Goal: Navigation & Orientation: Find specific page/section

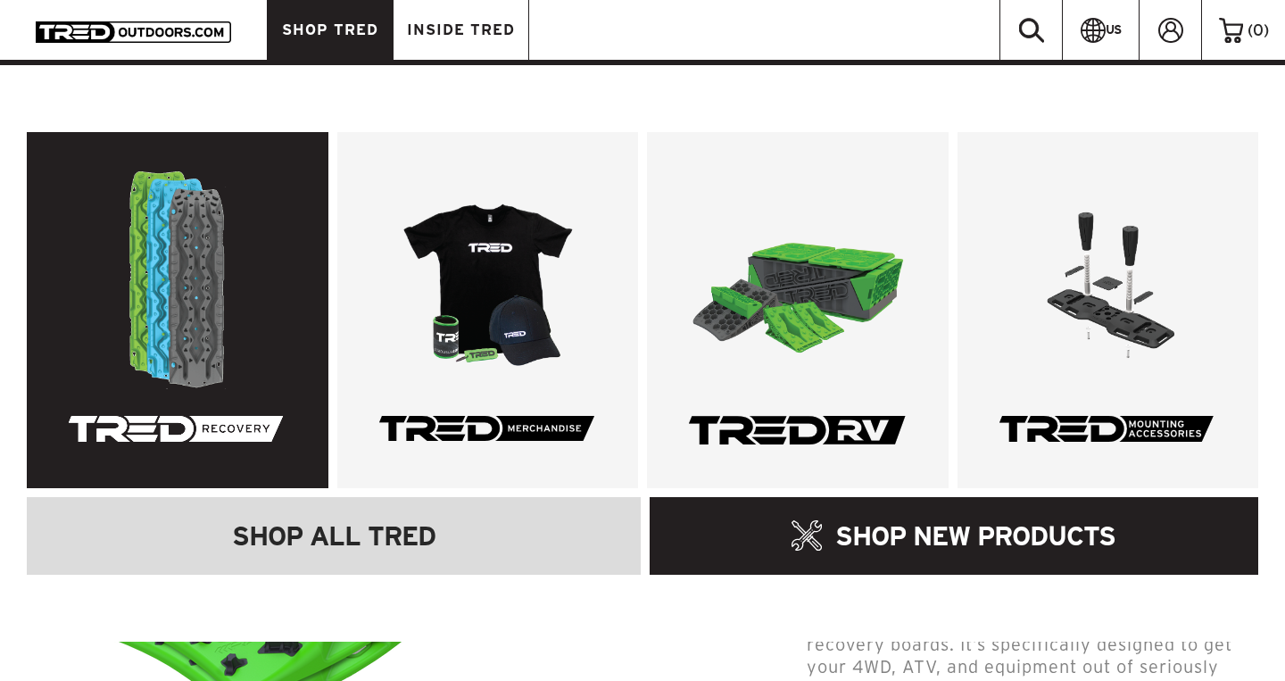
click at [193, 273] on img at bounding box center [178, 280] width 218 height 218
click at [192, 423] on link at bounding box center [178, 310] width 302 height 356
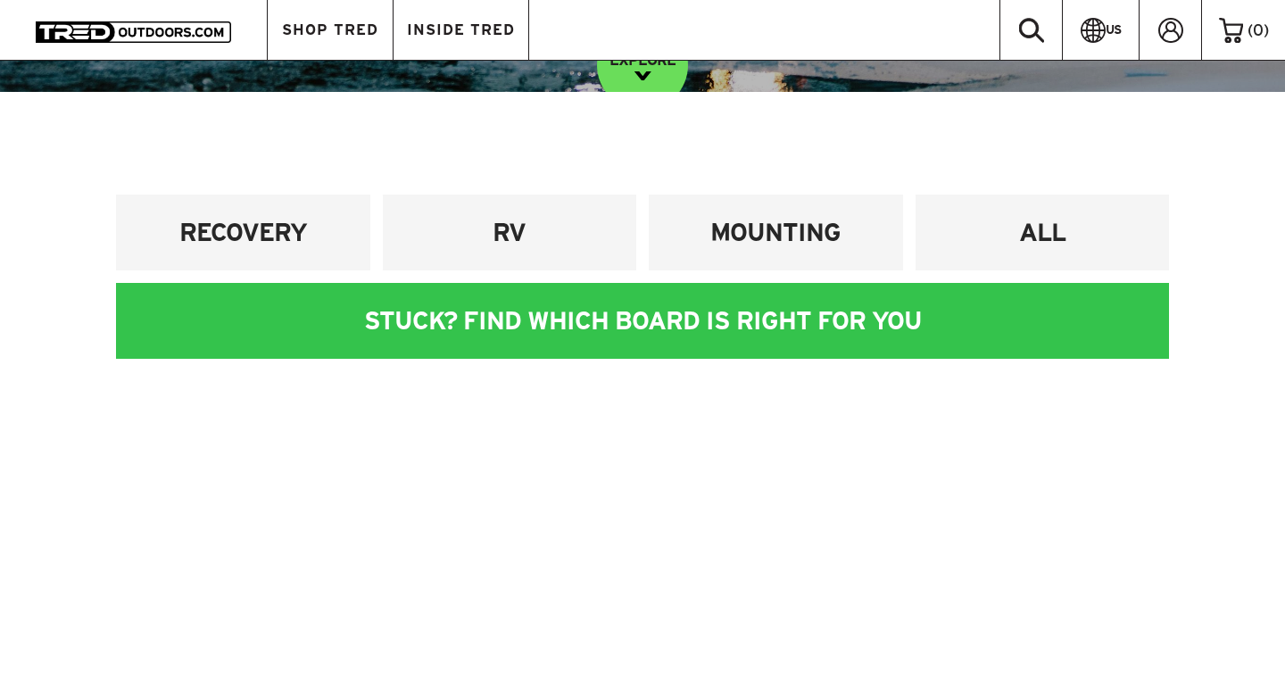
scroll to position [519, 0]
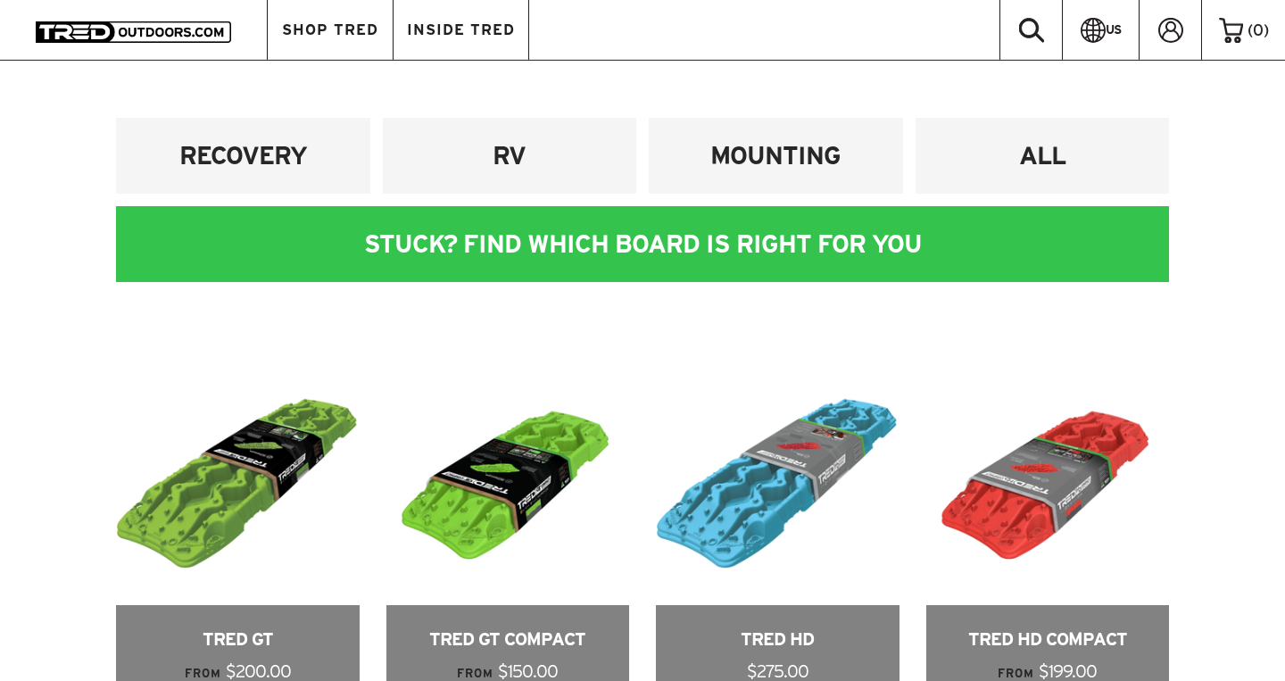
scroll to position [243, 0]
